Goal: Find specific page/section: Find specific page/section

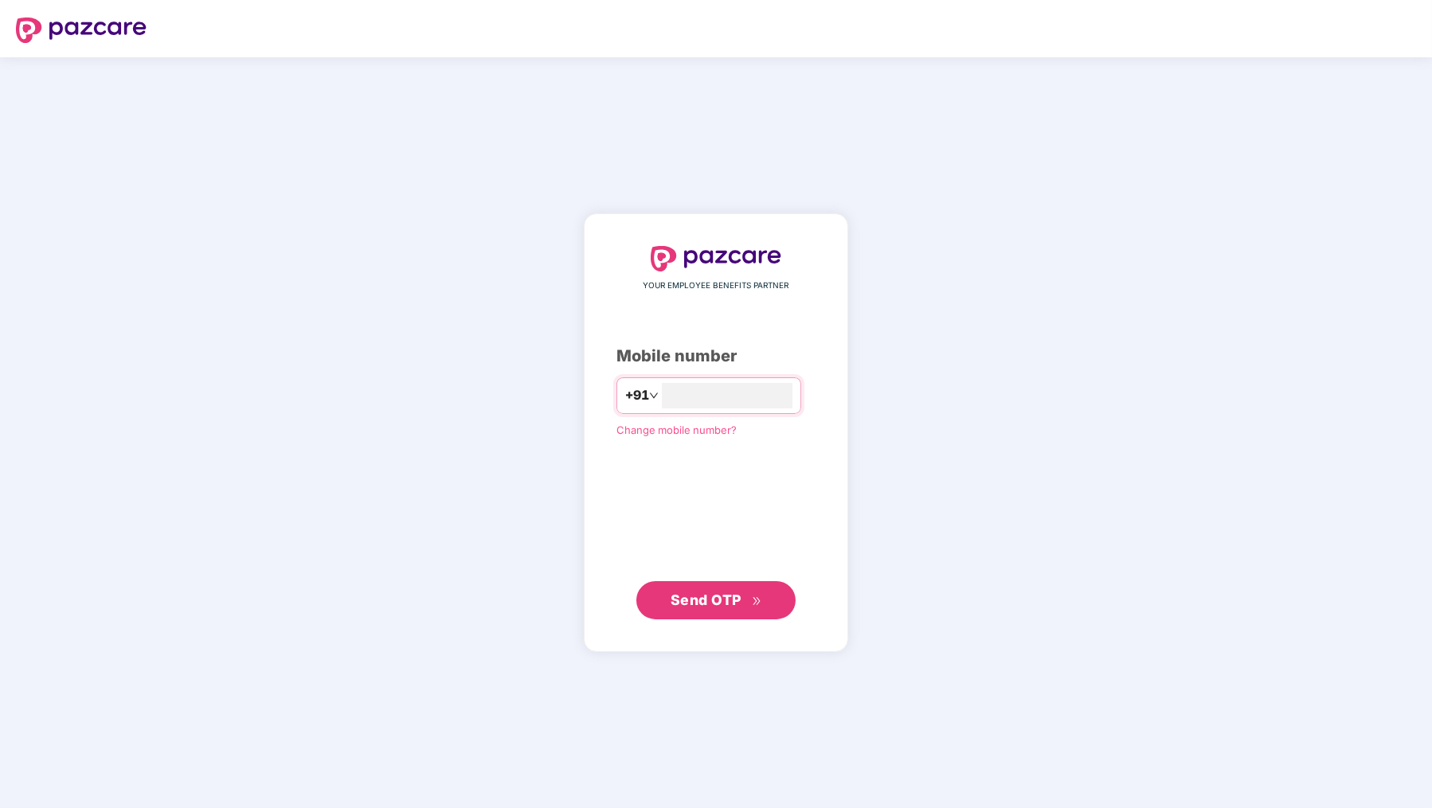
type input "**********"
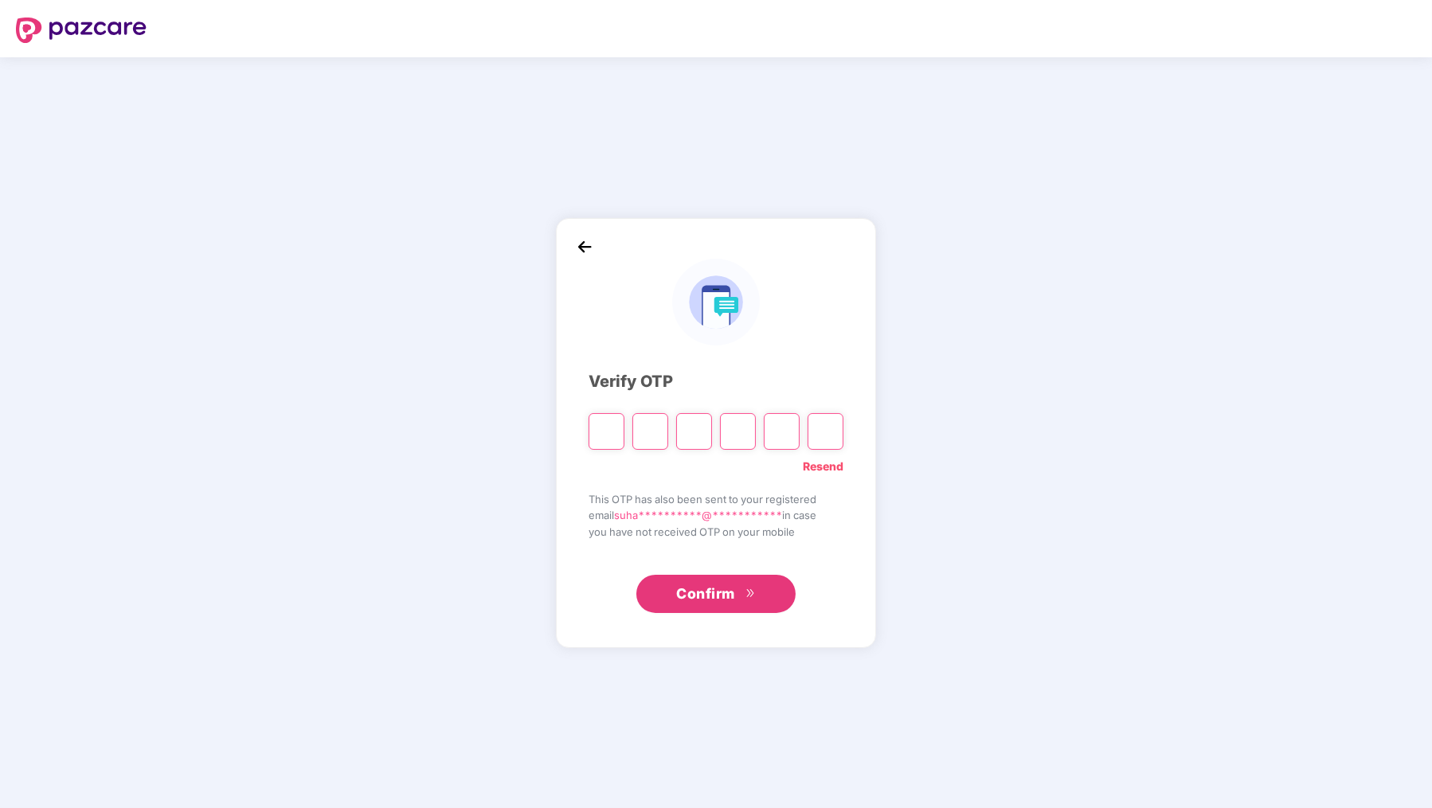
paste input "*"
type input "*"
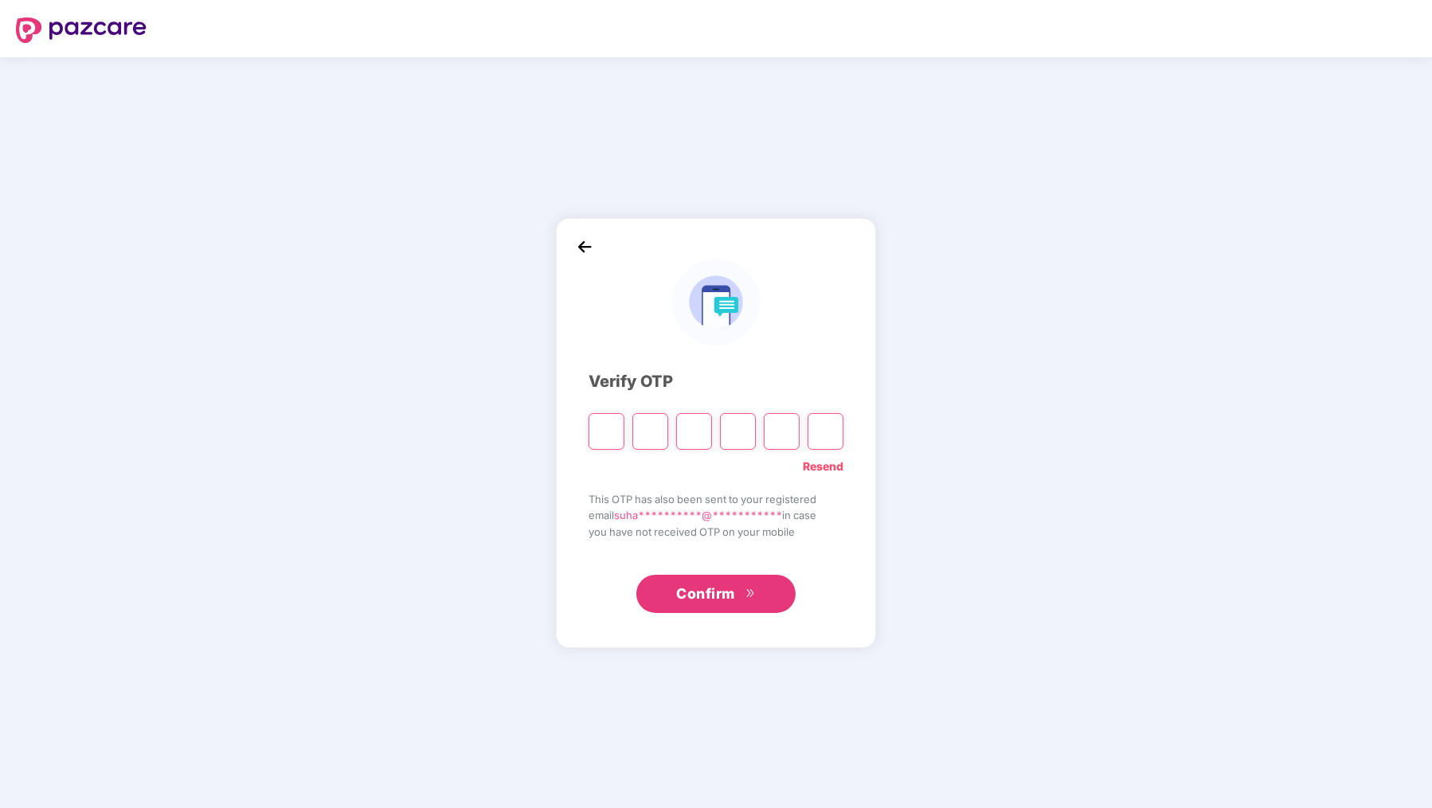
type input "*"
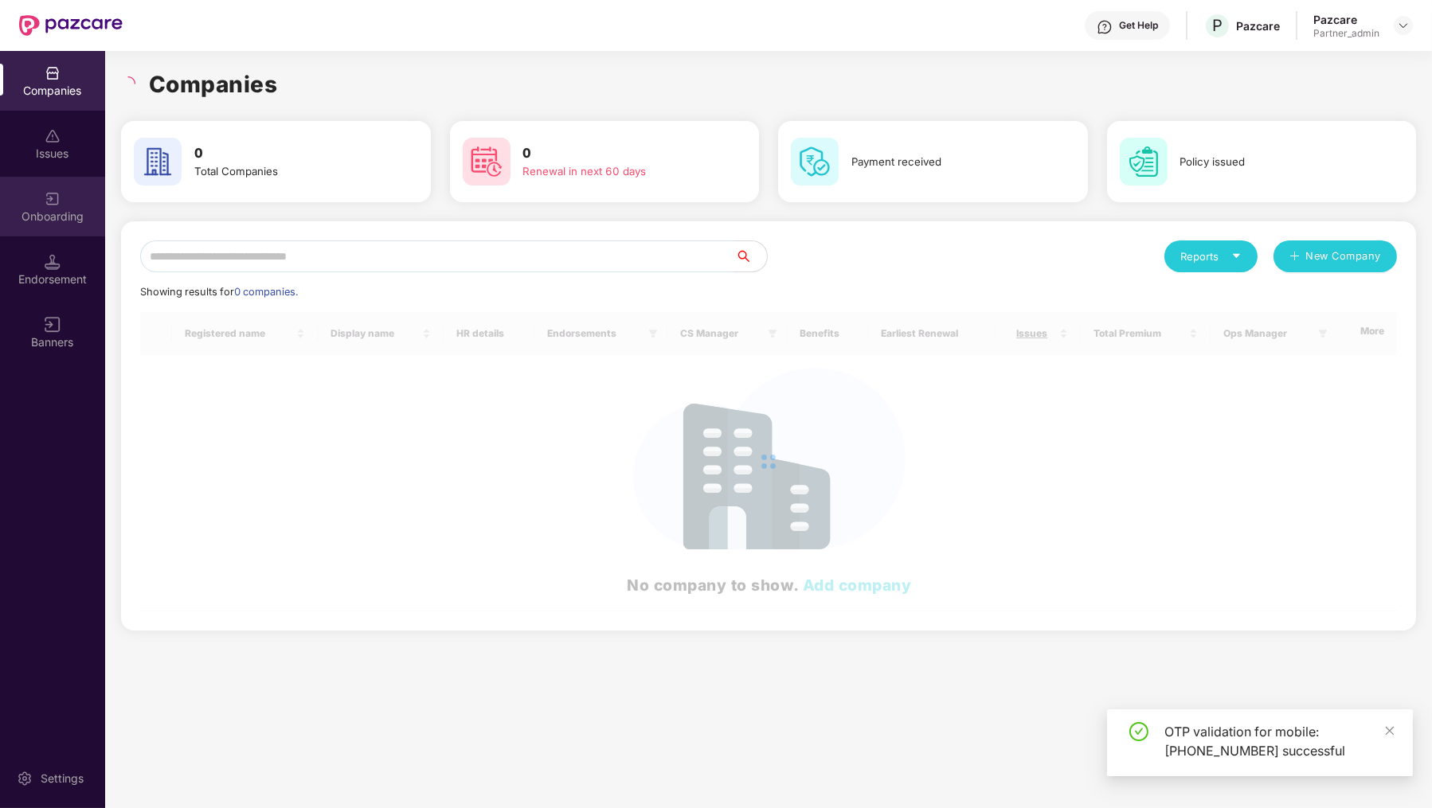
click at [57, 218] on div "Onboarding" at bounding box center [52, 217] width 105 height 16
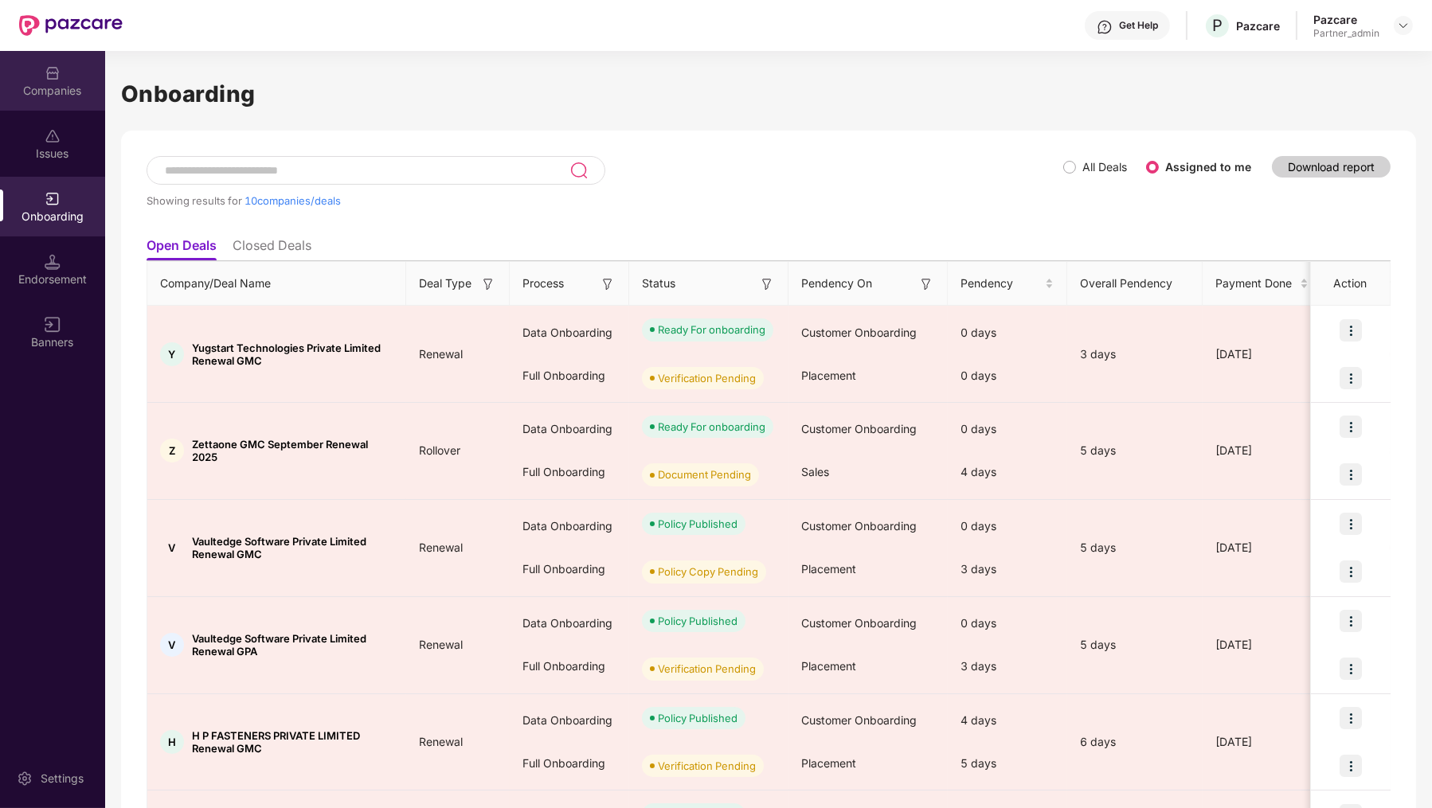
click at [50, 76] on img at bounding box center [53, 73] width 16 height 16
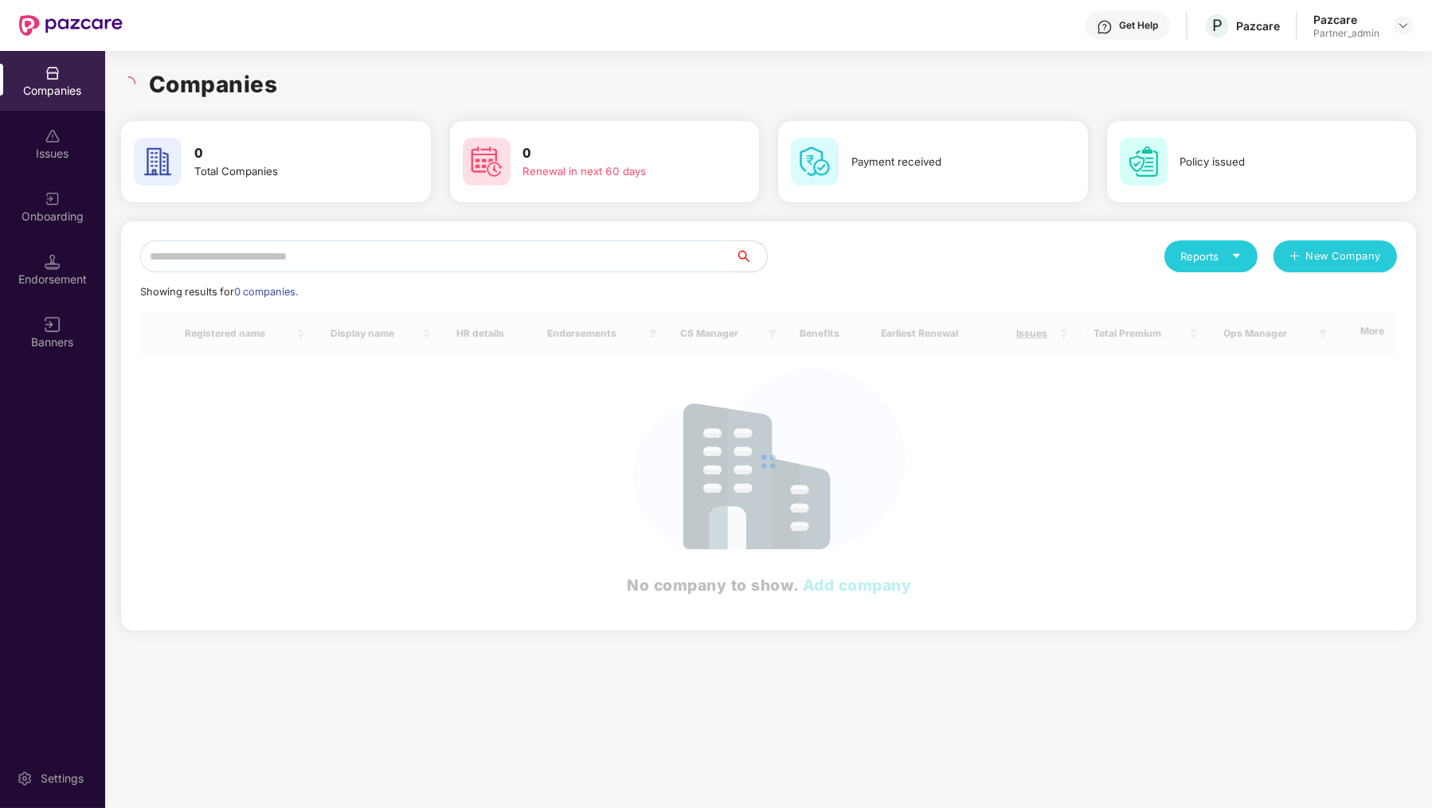
click at [1191, 264] on div "Reports" at bounding box center [1210, 257] width 61 height 16
click at [1196, 298] on div "Companies" at bounding box center [1205, 298] width 58 height 18
